Goal: Navigation & Orientation: Go to known website

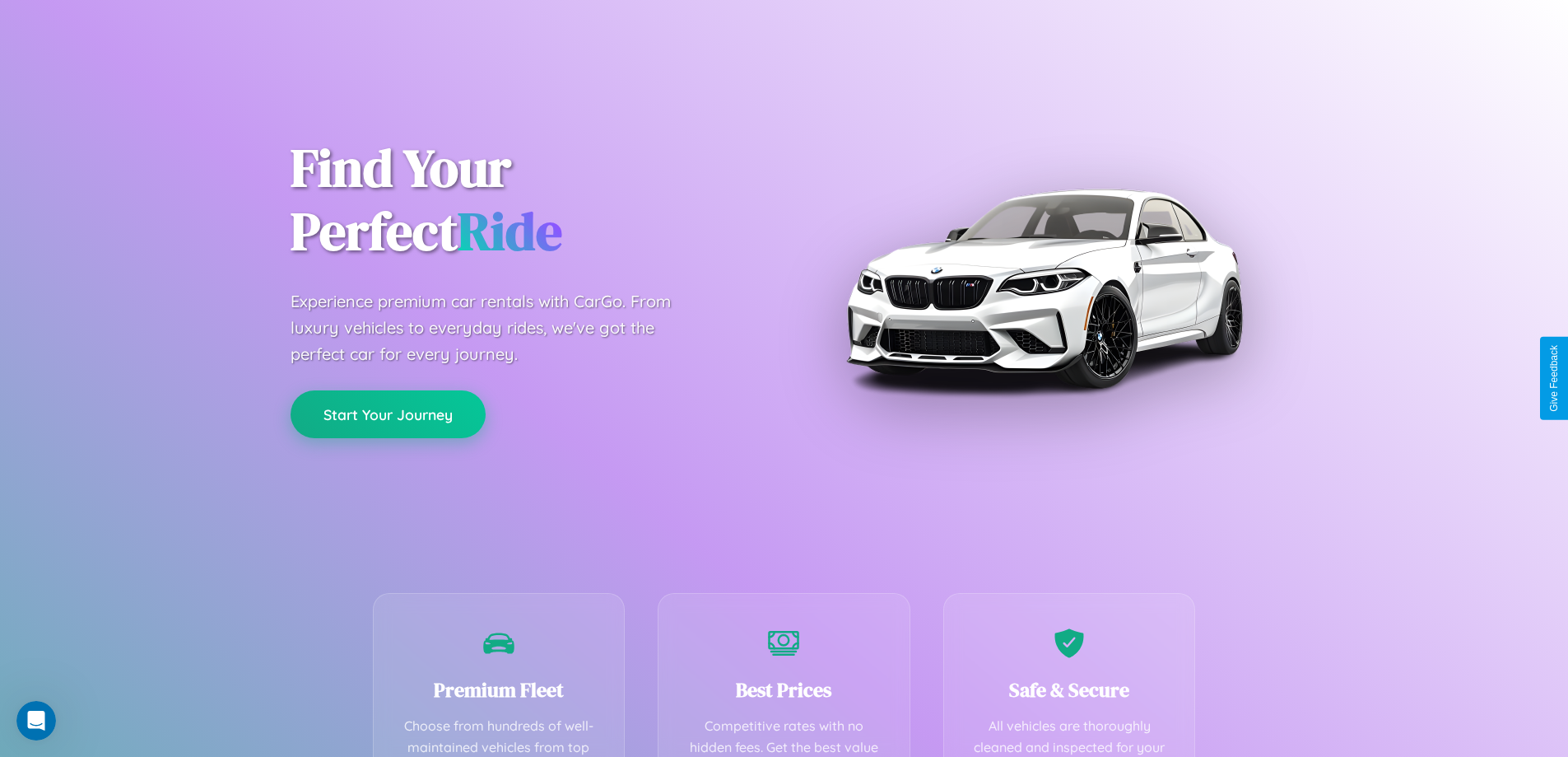
click at [388, 414] on button "Start Your Journey" at bounding box center [388, 414] width 195 height 47
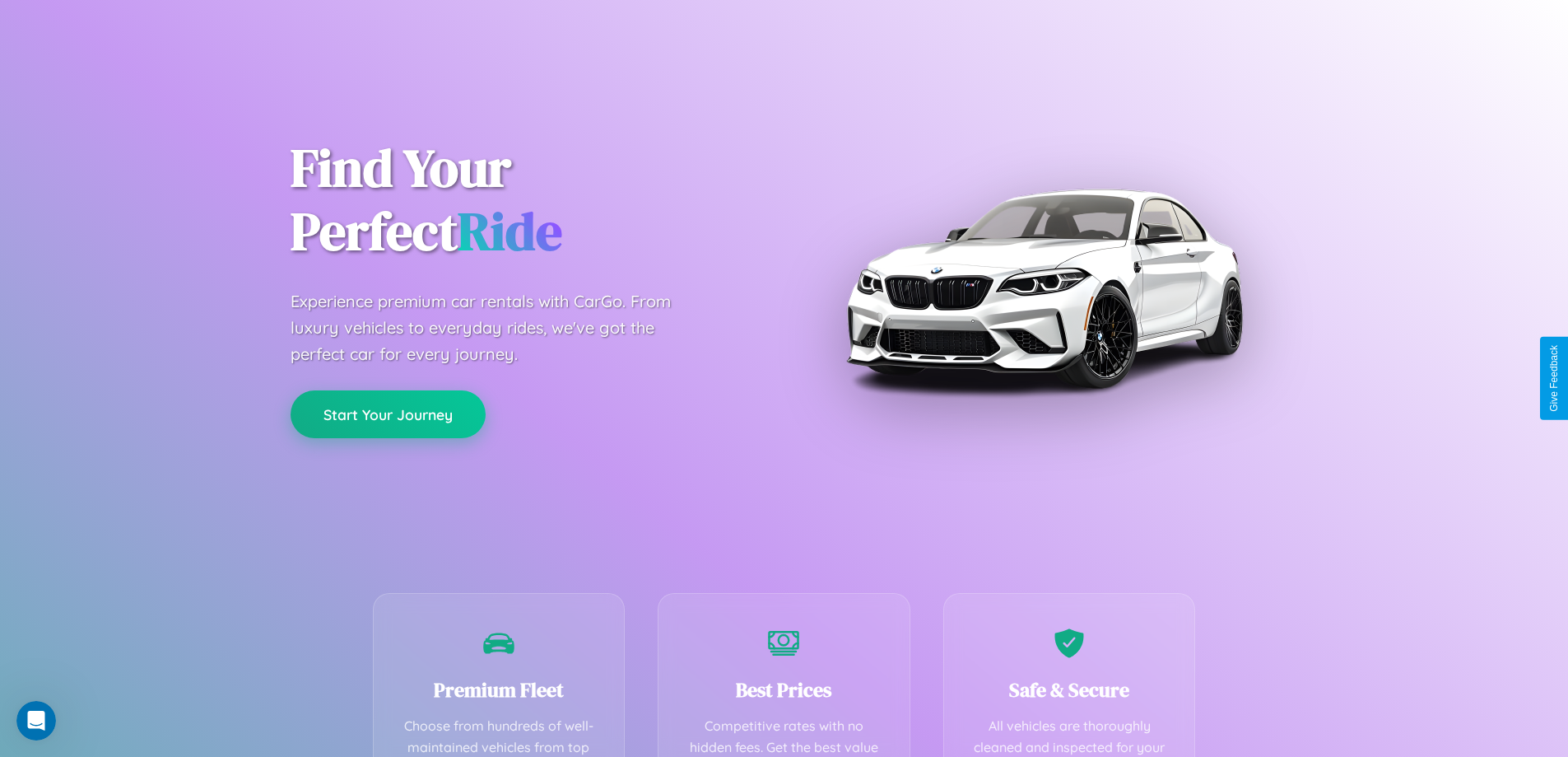
click at [388, 414] on button "Start Your Journey" at bounding box center [388, 414] width 195 height 47
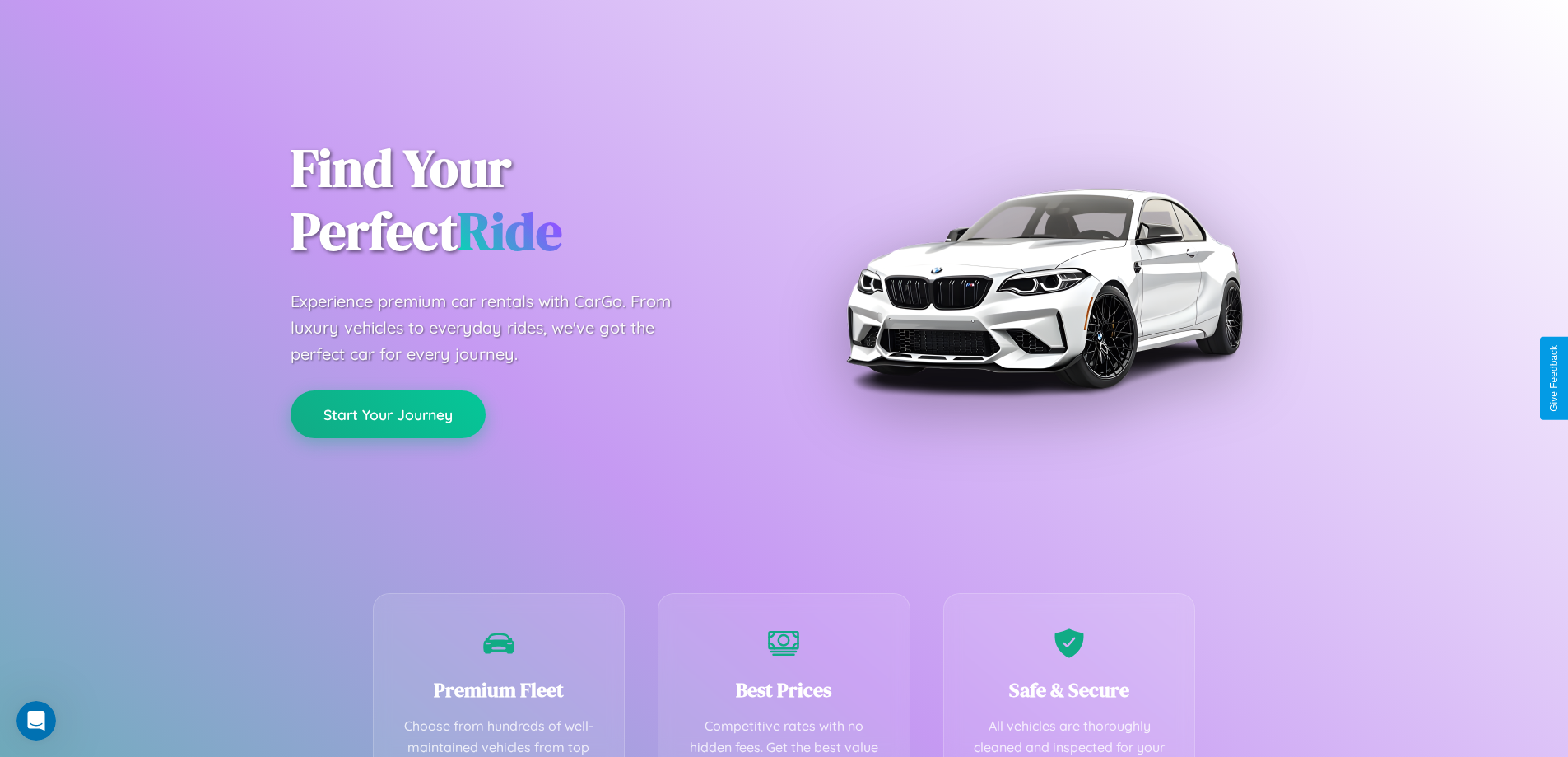
click at [388, 414] on button "Start Your Journey" at bounding box center [388, 414] width 195 height 47
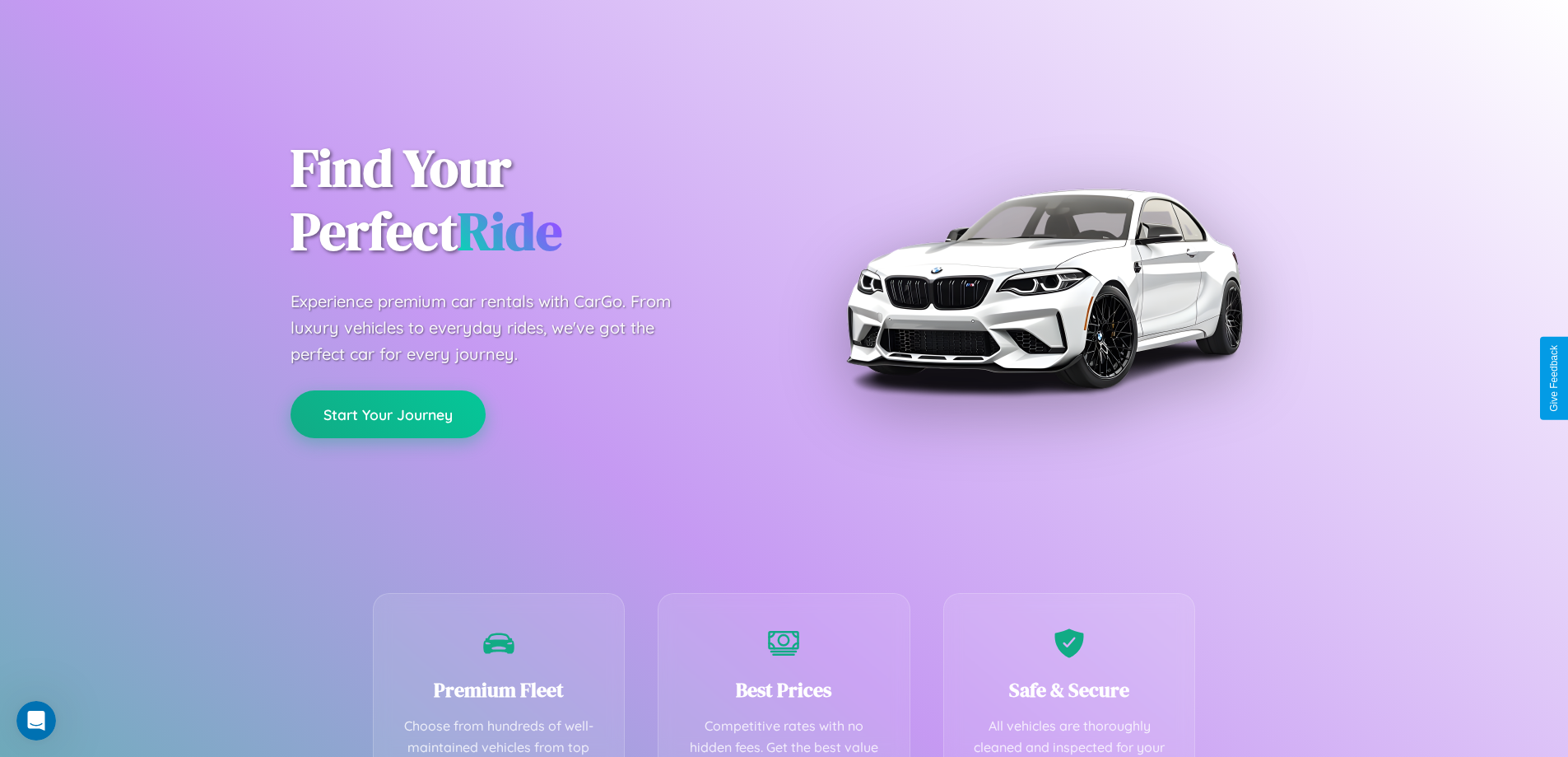
click at [388, 414] on button "Start Your Journey" at bounding box center [388, 414] width 195 height 47
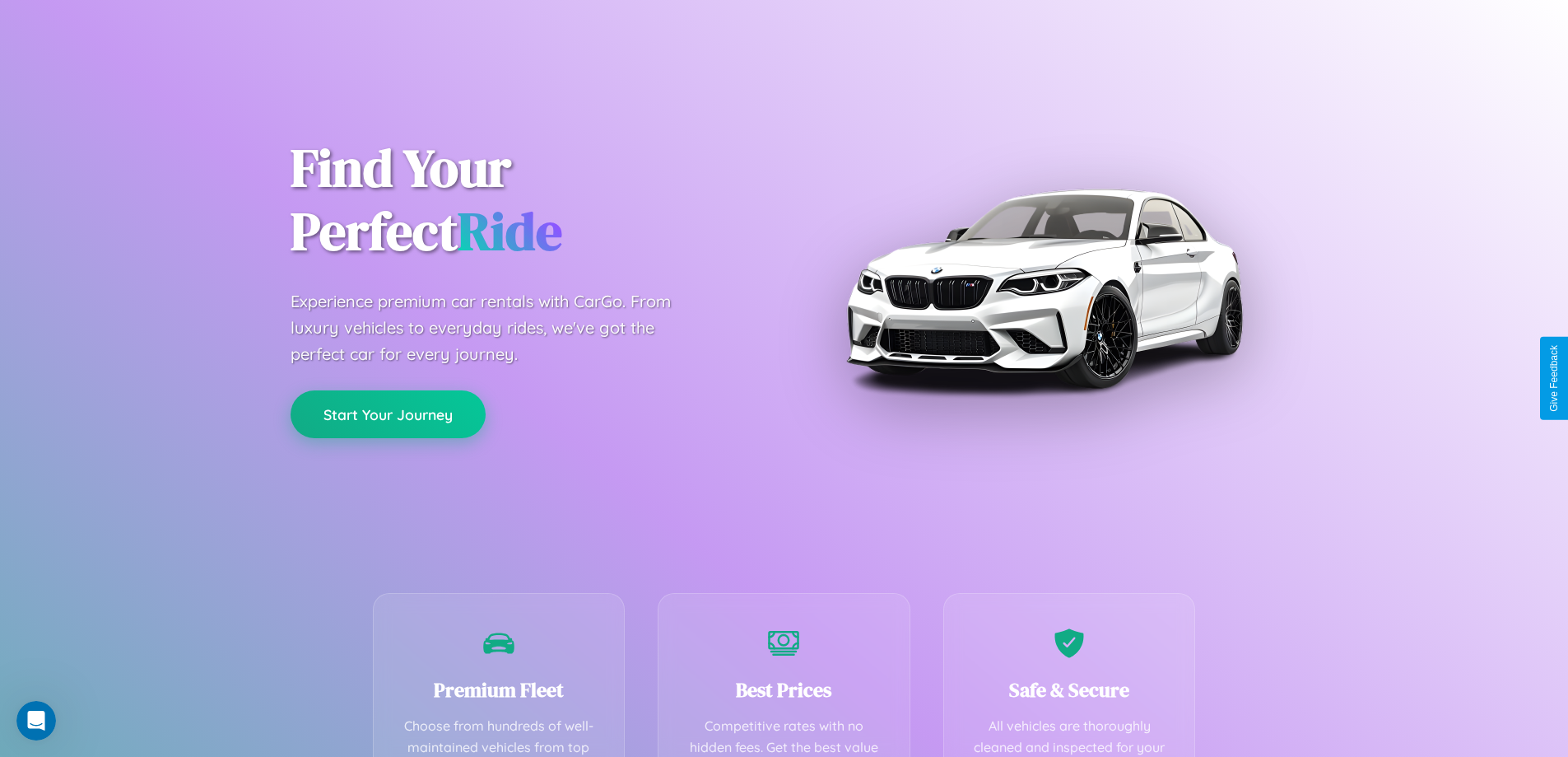
click at [388, 414] on button "Start Your Journey" at bounding box center [388, 414] width 195 height 47
